Goal: Use online tool/utility: Utilize a website feature to perform a specific function

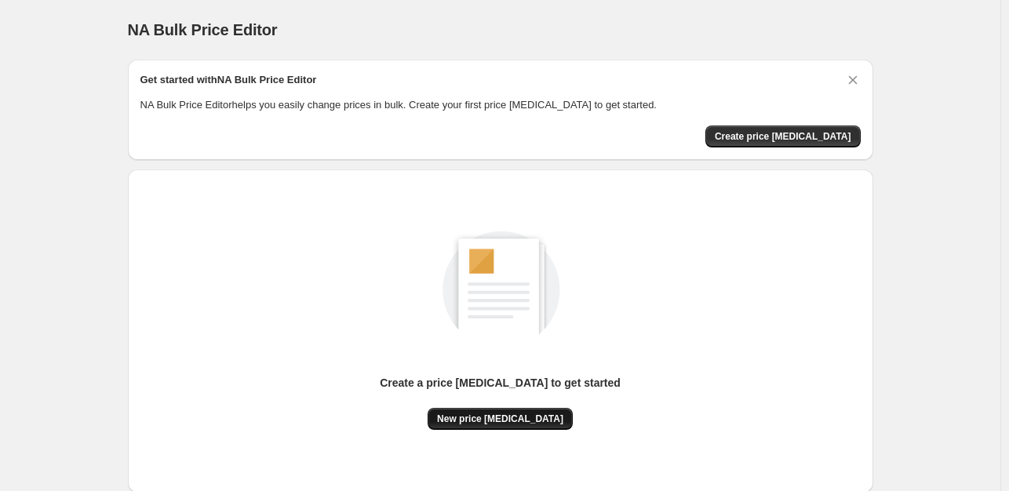
click at [516, 424] on span "New price [MEDICAL_DATA]" at bounding box center [500, 419] width 126 height 13
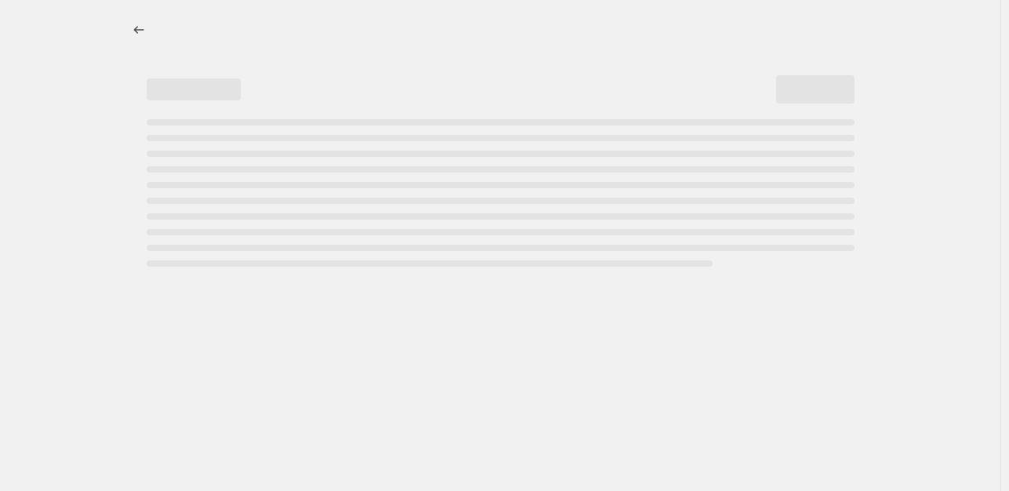
select select "percentage"
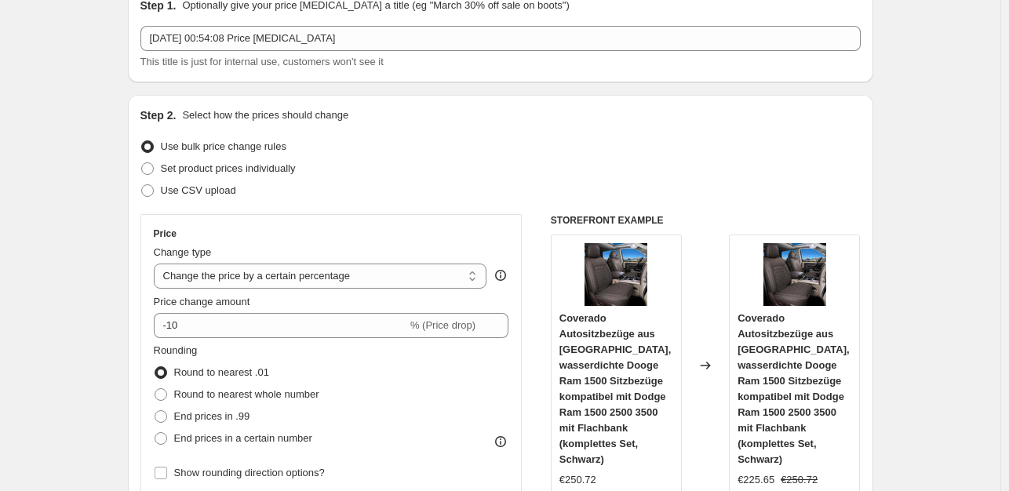
scroll to position [78, 0]
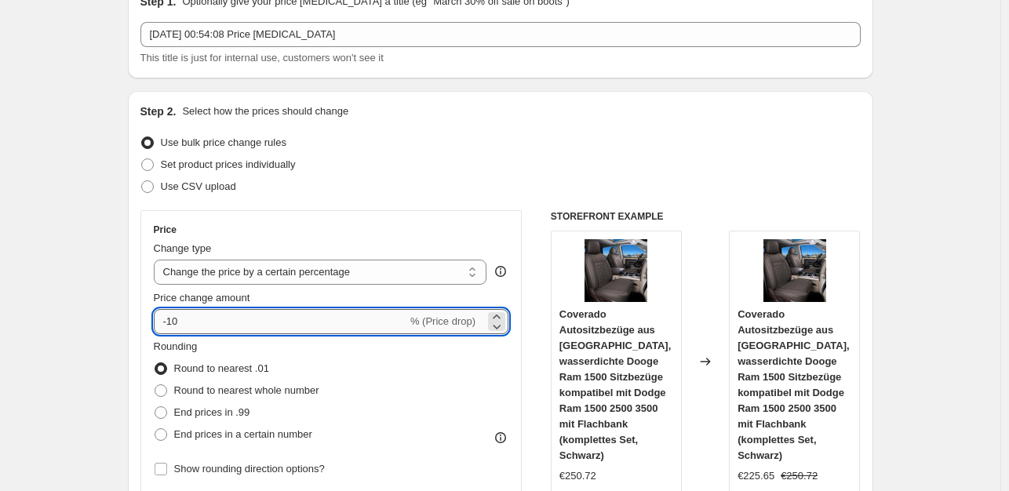
click at [206, 321] on input "-10" at bounding box center [280, 321] width 253 height 25
type input "-1"
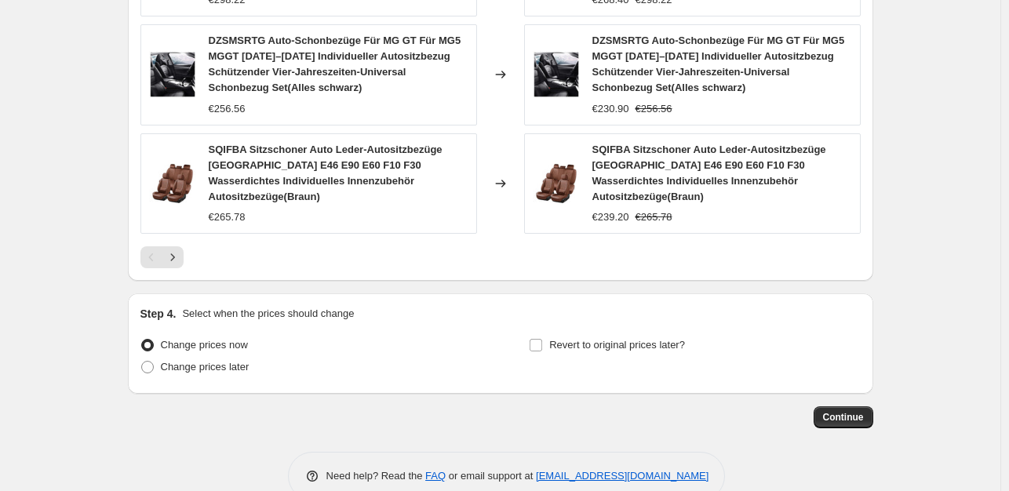
scroll to position [1243, 0]
type input "-35"
click at [861, 410] on span "Continue" at bounding box center [843, 416] width 41 height 13
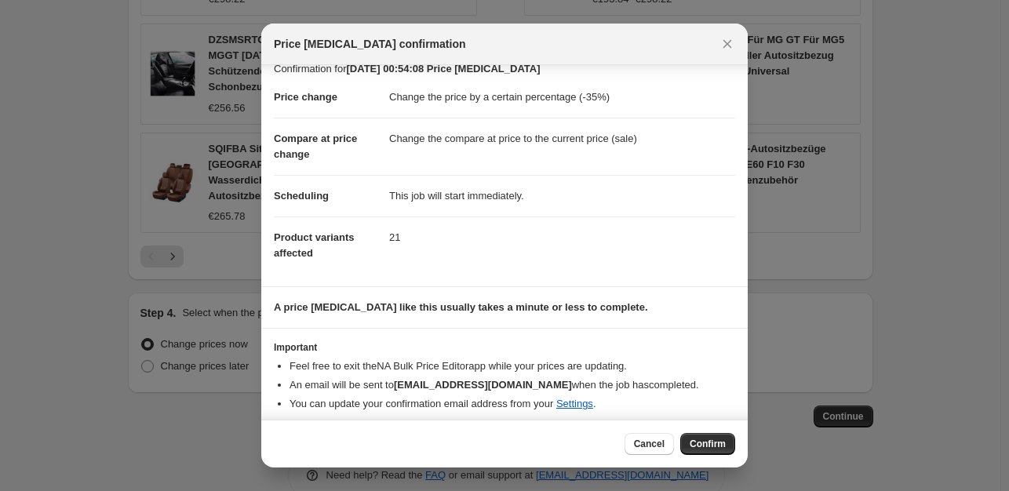
scroll to position [24, 0]
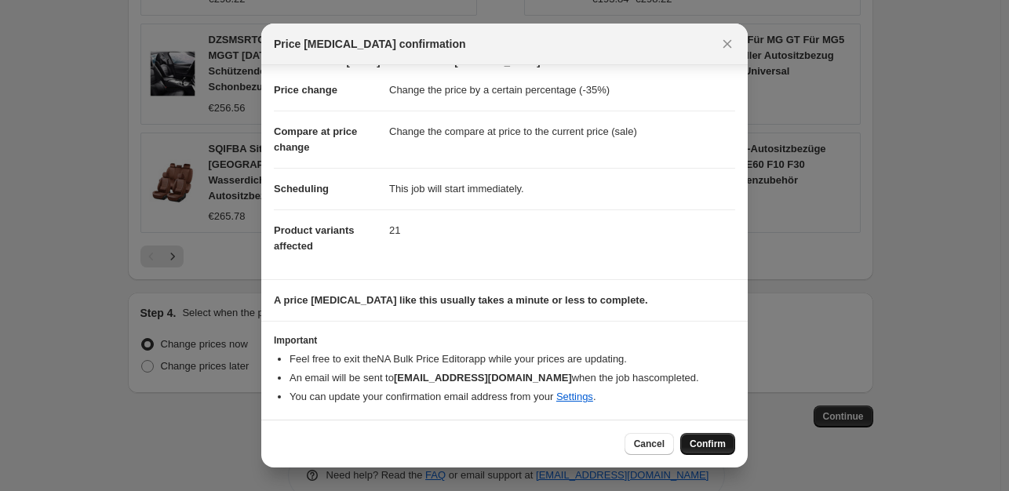
click at [715, 439] on span "Confirm" at bounding box center [708, 444] width 36 height 13
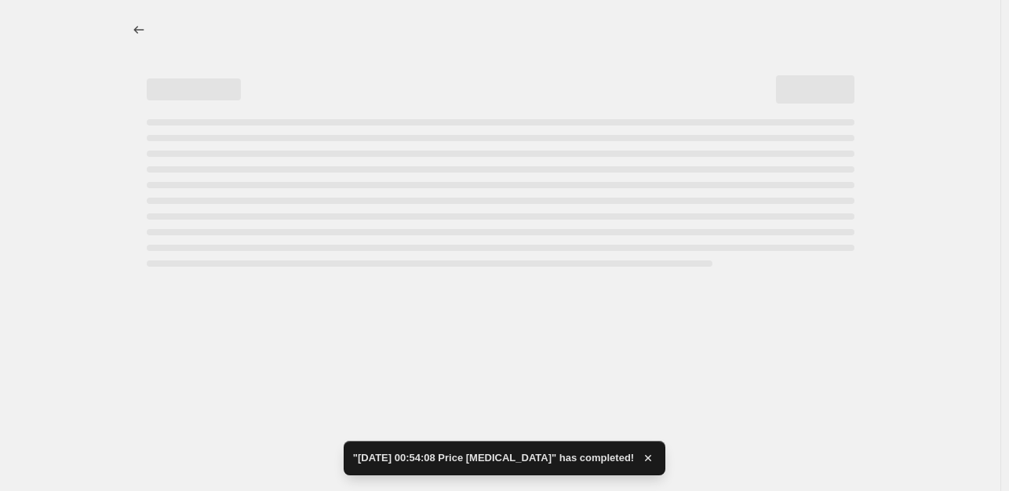
select select "percentage"
